Goal: Task Accomplishment & Management: Use online tool/utility

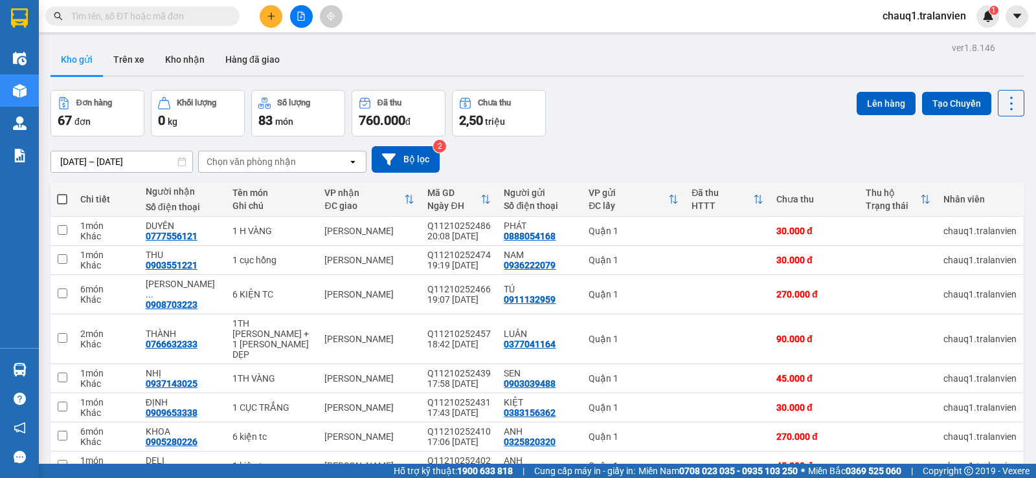
click at [123, 14] on input "text" at bounding box center [147, 16] width 153 height 14
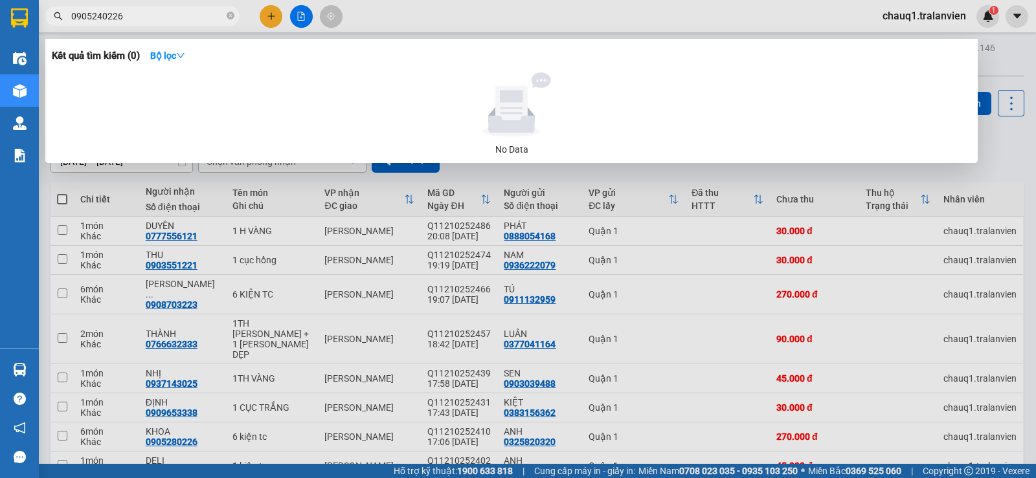
click at [101, 8] on span "0905240226" at bounding box center [142, 15] width 194 height 19
click at [99, 14] on input "0905240226" at bounding box center [147, 16] width 153 height 14
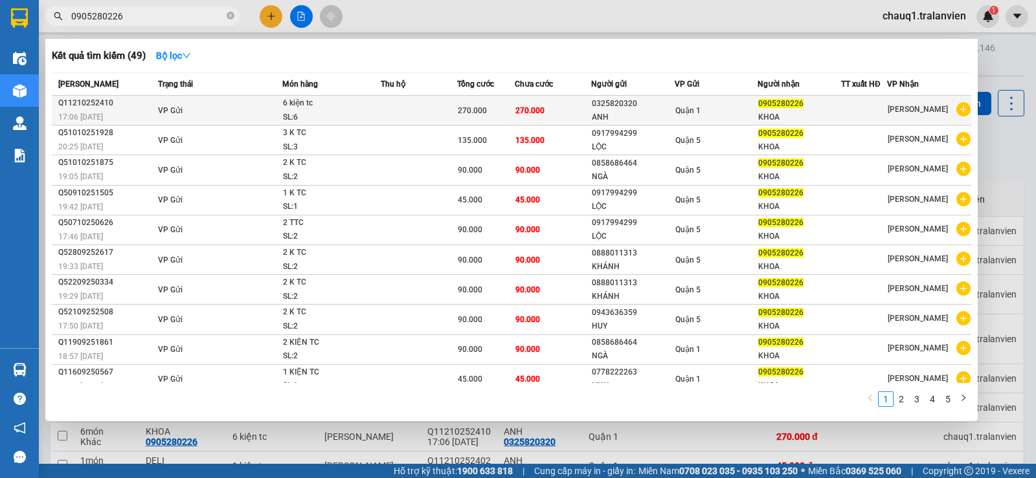
type input "0905280226"
click at [595, 108] on td "0325820320 ANH" at bounding box center [632, 111] width 83 height 30
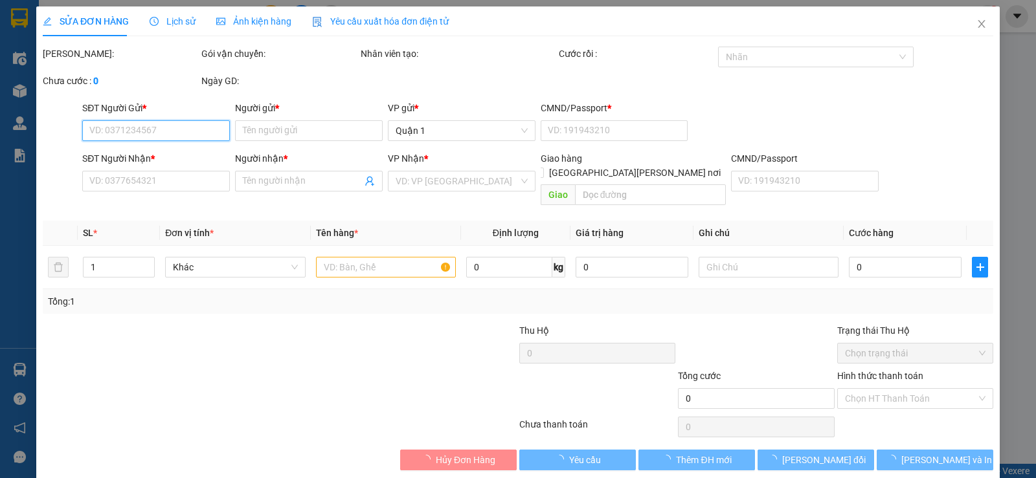
type input "0325820320"
type input "ANH"
type input "1"
type input "0905280226"
type input "KHOA"
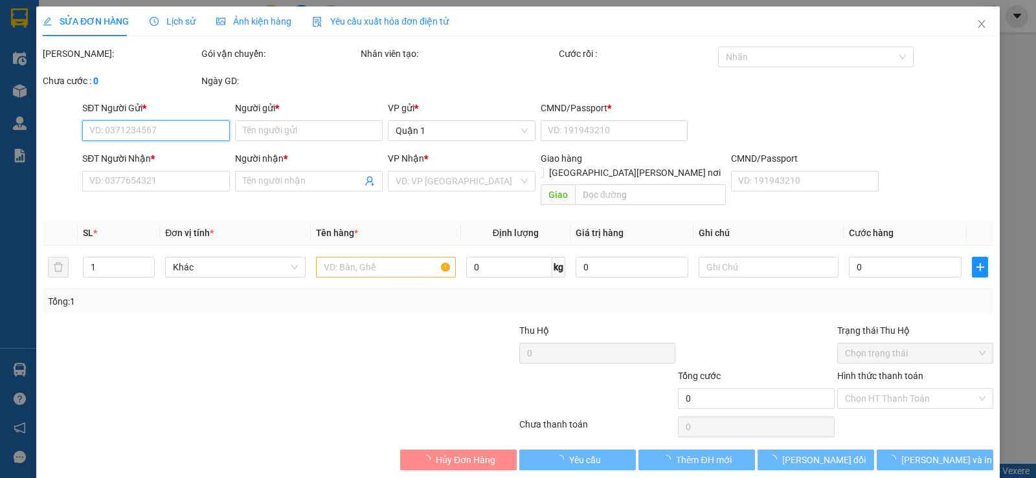
type input "270.000"
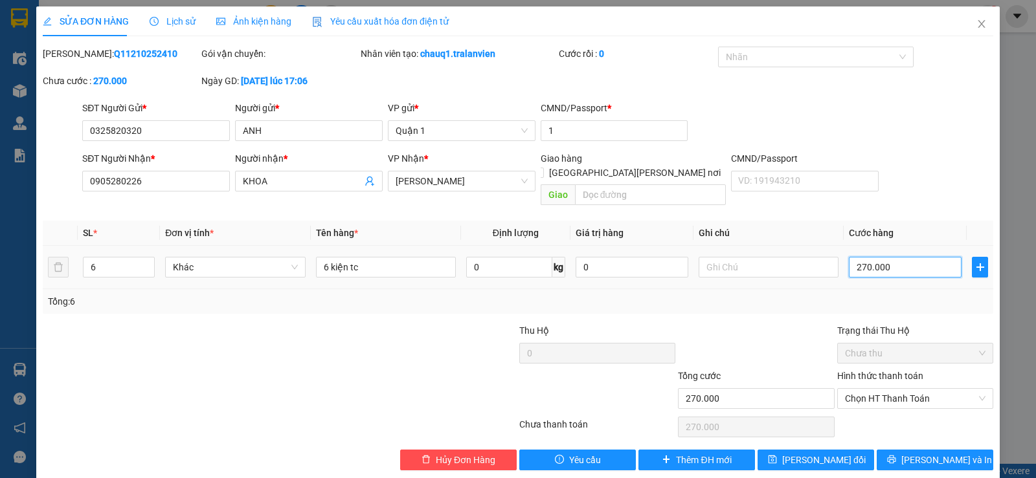
click at [892, 260] on input "270.000" at bounding box center [904, 267] width 113 height 21
click at [966, 31] on span "Close" at bounding box center [981, 24] width 36 height 36
